Goal: Find specific page/section: Find specific page/section

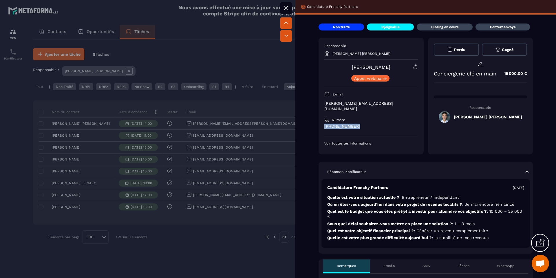
drag, startPoint x: 345, startPoint y: 121, endPoint x: 321, endPoint y: 121, distance: 23.8
click at [321, 121] on div "Responsable [PERSON_NAME] [PERSON_NAME] [PERSON_NAME] webinaire E-mail [PERSON_…" at bounding box center [371, 96] width 105 height 116
copy p "[PHONE_NUMBER]"
click at [63, 223] on div at bounding box center [278, 139] width 556 height 278
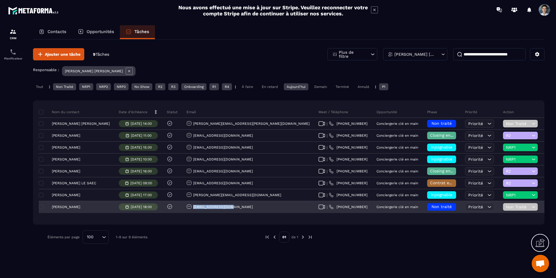
drag, startPoint x: 212, startPoint y: 207, endPoint x: 174, endPoint y: 207, distance: 38.0
click at [182, 207] on div "[EMAIL_ADDRESS][DOMAIN_NAME]" at bounding box center [248, 207] width 132 height 12
copy p "[EMAIL_ADDRESS][DOMAIN_NAME]"
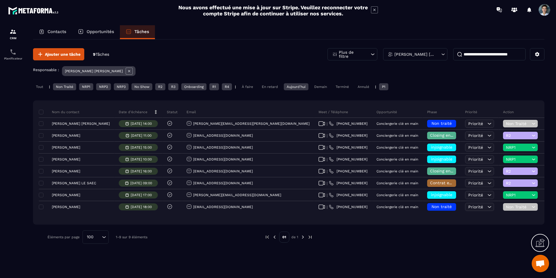
click at [307, 85] on div "Aujourd'hui" at bounding box center [296, 86] width 25 height 7
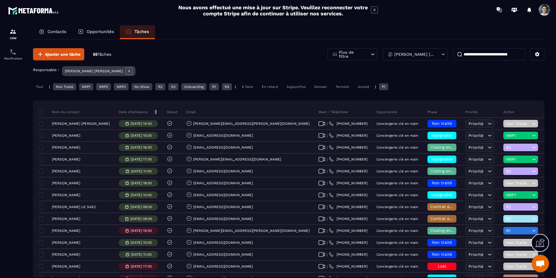
click at [42, 86] on div "Tout" at bounding box center [39, 86] width 13 height 7
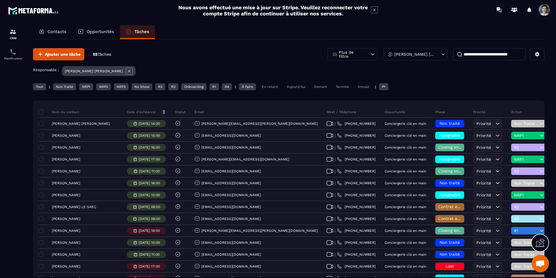
click at [126, 74] on icon at bounding box center [129, 71] width 7 height 7
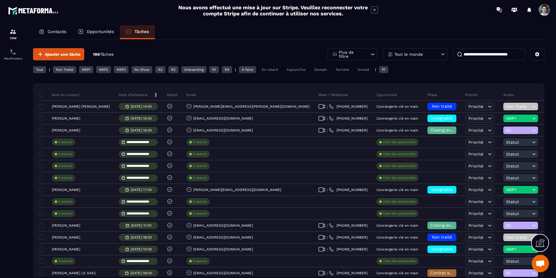
click at [487, 53] on input at bounding box center [490, 54] width 72 height 12
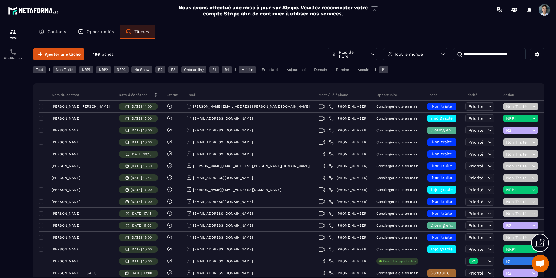
paste input "**********"
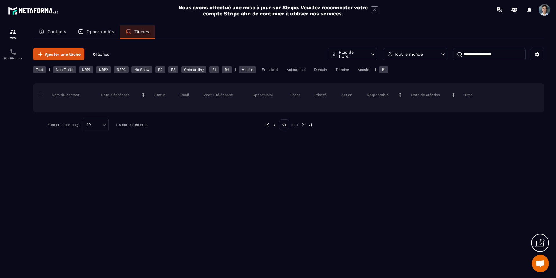
type input "**********"
click at [36, 69] on div "Tout" at bounding box center [39, 69] width 13 height 7
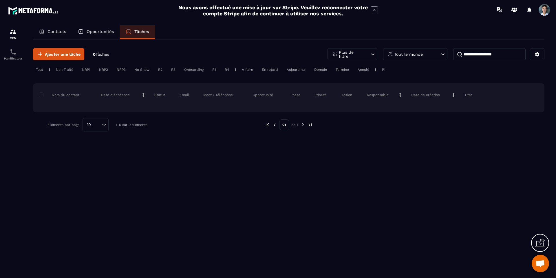
click at [60, 35] on div "Contacts" at bounding box center [52, 32] width 39 height 14
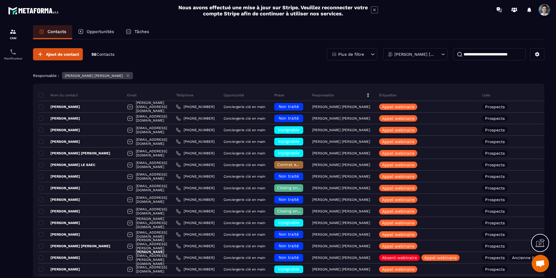
click at [494, 56] on input at bounding box center [490, 54] width 72 height 12
click at [443, 59] on div "[PERSON_NAME] [PERSON_NAME]" at bounding box center [415, 54] width 64 height 12
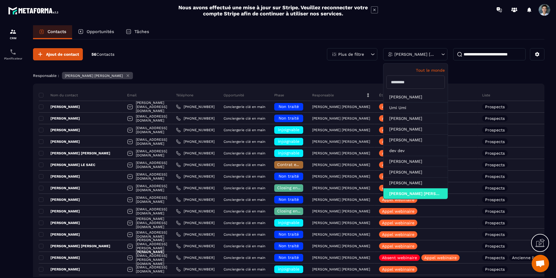
click at [424, 72] on p "Tout le monde" at bounding box center [416, 70] width 59 height 5
click at [471, 57] on input at bounding box center [490, 54] width 72 height 12
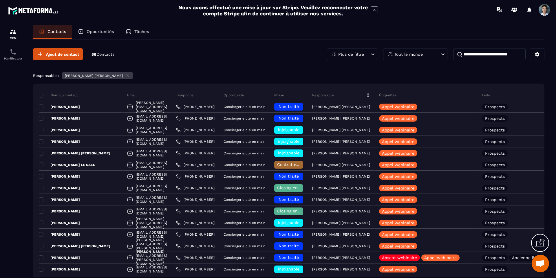
paste input "**********"
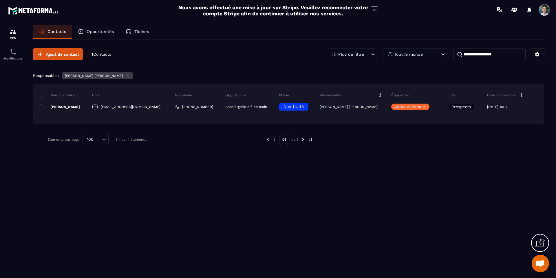
type input "**********"
click at [104, 76] on div "[PERSON_NAME] [PERSON_NAME]" at bounding box center [97, 75] width 71 height 7
click at [126, 76] on icon at bounding box center [128, 75] width 4 height 4
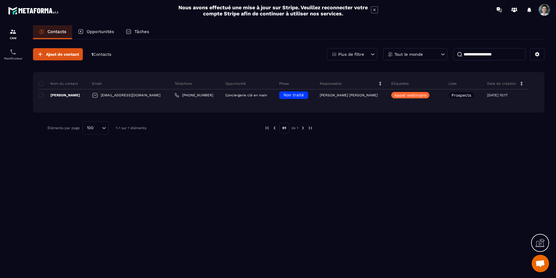
click at [65, 31] on p "Contacts" at bounding box center [57, 31] width 19 height 5
click at [97, 32] on p "Opportunités" at bounding box center [101, 31] width 28 height 5
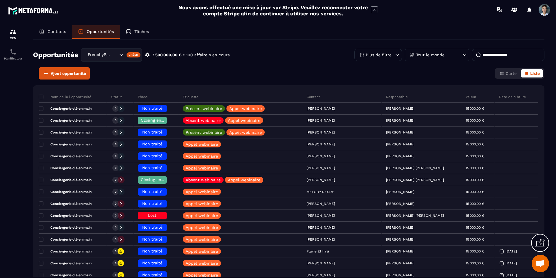
click at [63, 31] on p "Contacts" at bounding box center [57, 31] width 19 height 5
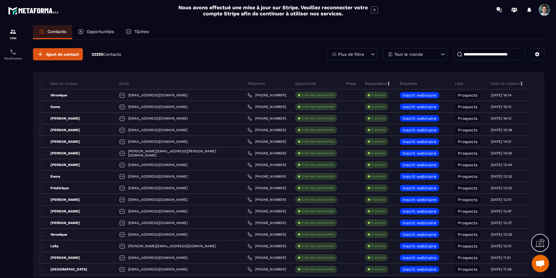
click at [103, 52] on p "22255 Contacts" at bounding box center [107, 55] width 30 height 6
click at [96, 35] on div "Opportunités" at bounding box center [96, 32] width 48 height 14
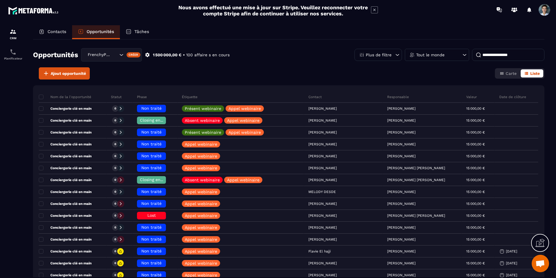
click at [140, 33] on p "Tâches" at bounding box center [141, 31] width 15 height 5
